Goal: Transaction & Acquisition: Purchase product/service

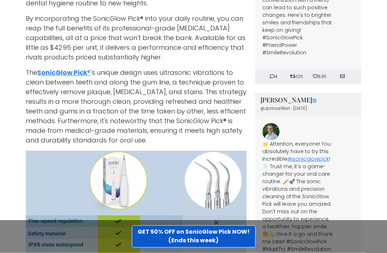
scroll to position [2219, 0]
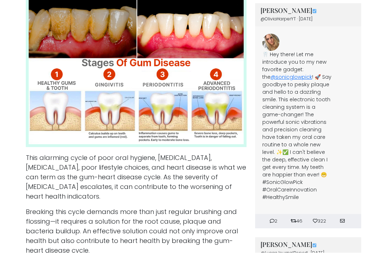
scroll to position [586, 0]
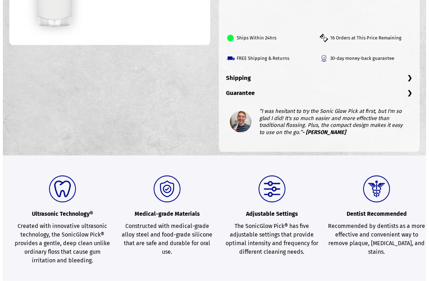
scroll to position [246, 0]
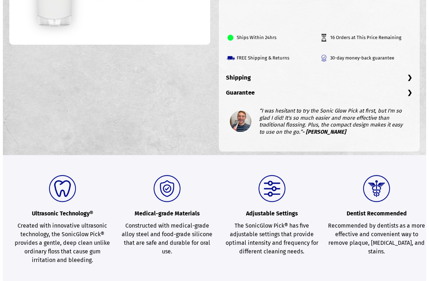
click at [64, 206] on b "Ultrasonic Technology®" at bounding box center [63, 198] width 98 height 46
click at [79, 229] on div "Ultrasonic Technology® Created with innovative ultrasonic technology, the Sonic…" at bounding box center [63, 219] width 98 height 89
click at [183, 220] on div "Medical-grade Materials Constructed with medical-grade alloy steel and food-gra…" at bounding box center [168, 215] width 98 height 81
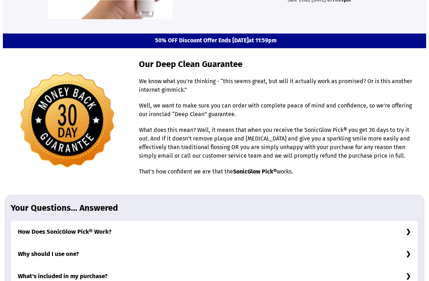
scroll to position [2112, 0]
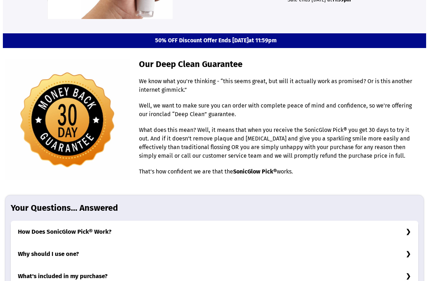
click at [416, 265] on h3 "What's included in my purchase?" at bounding box center [215, 276] width 408 height 22
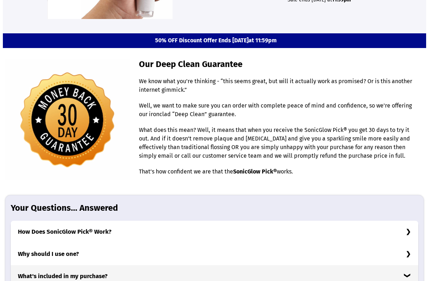
click at [416, 265] on h3 "What's included in my purchase?" at bounding box center [215, 276] width 408 height 22
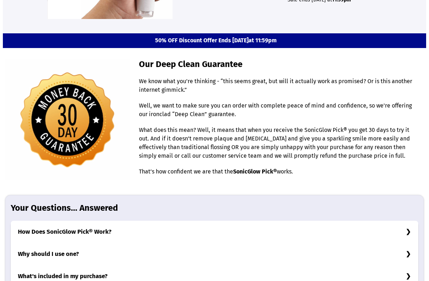
click at [412, 265] on h3 "What's included in my purchase?" at bounding box center [215, 276] width 408 height 22
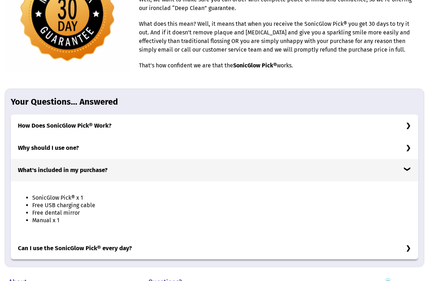
scroll to position [2219, 0]
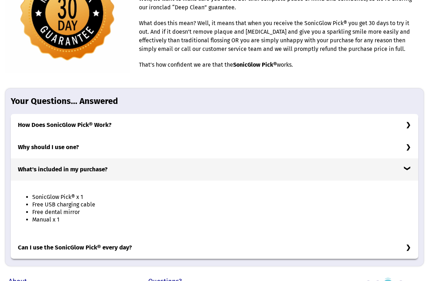
click at [411, 237] on h3 "Can I use the SonicGlow Pick® every day?" at bounding box center [215, 248] width 408 height 22
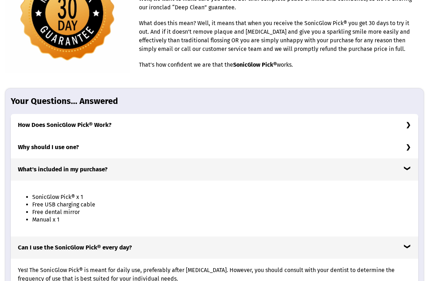
click at [412, 237] on h3 "Can I use the SonicGlow Pick® every day?" at bounding box center [215, 248] width 408 height 22
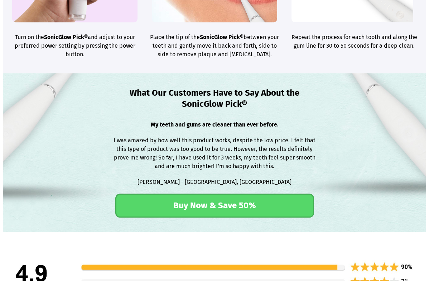
scroll to position [1378, 0]
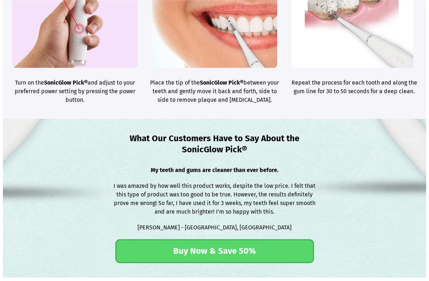
scroll to position [1332, 0]
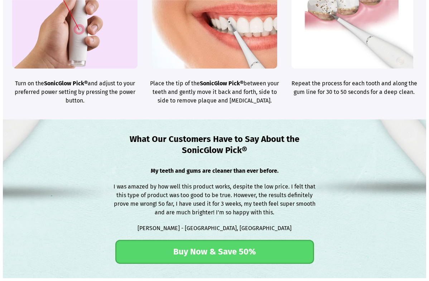
click at [408, 162] on div "What Our Customers Have to Say About the SonicGlow Pick® My teeth and gums are …" at bounding box center [214, 198] width 419 height 159
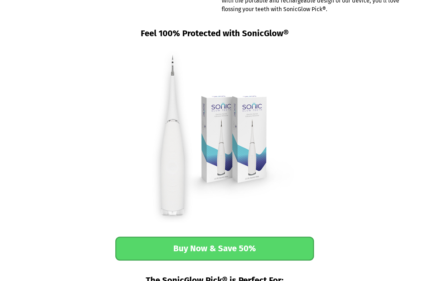
scroll to position [763, 0]
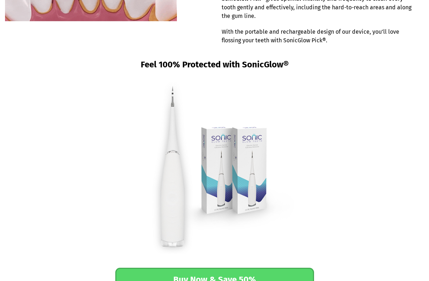
click at [407, 179] on figure at bounding box center [214, 167] width 419 height 172
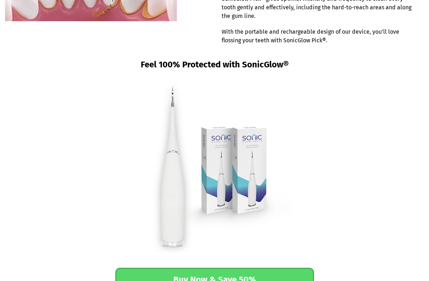
click at [412, 176] on figure at bounding box center [214, 167] width 419 height 172
click at [415, 179] on figure at bounding box center [214, 167] width 419 height 172
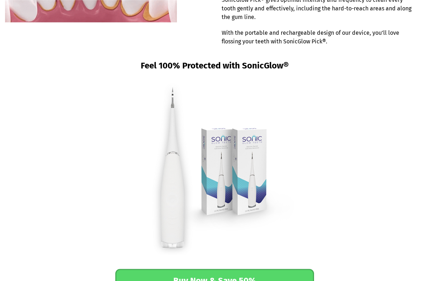
scroll to position [762, 0]
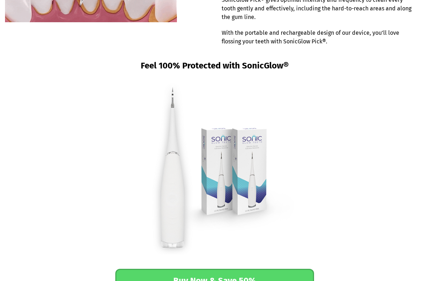
click at [243, 269] on link "Buy Now & Save 50%" at bounding box center [214, 281] width 199 height 24
